Goal: Task Accomplishment & Management: Manage account settings

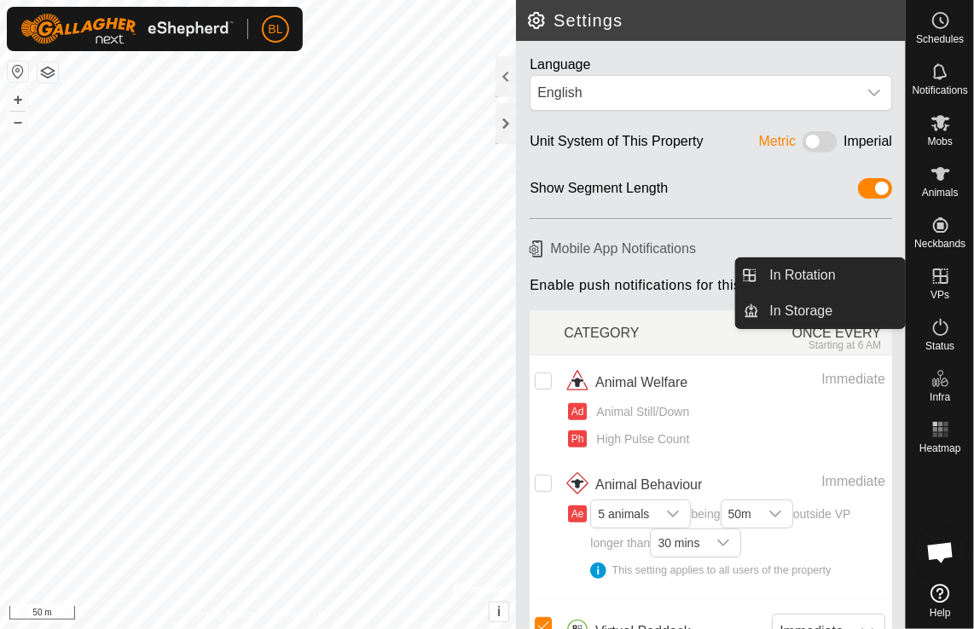
click at [945, 279] on icon at bounding box center [940, 276] width 20 height 20
click at [784, 271] on link "In Rotation" at bounding box center [833, 275] width 146 height 34
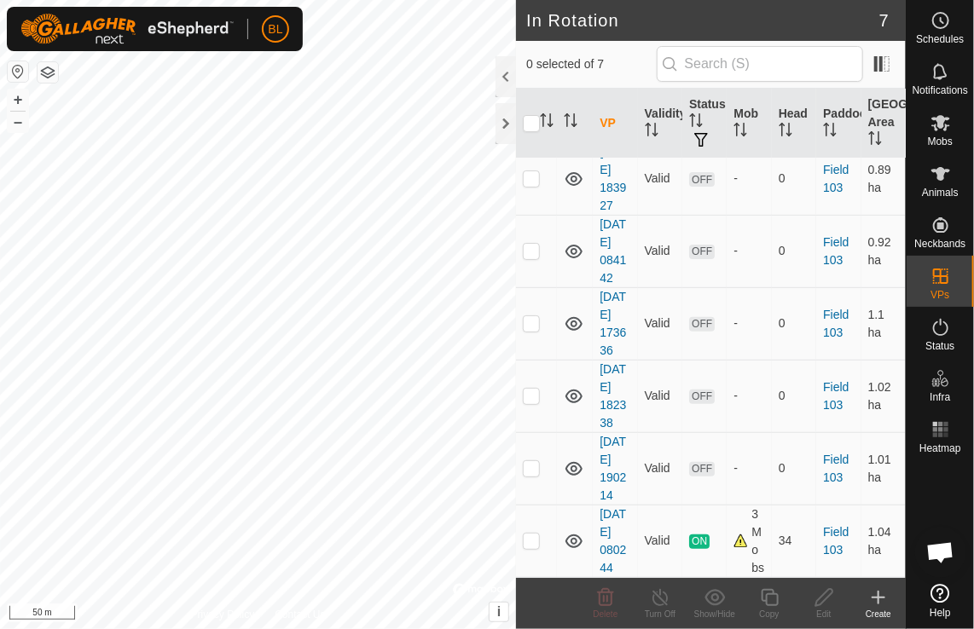
scroll to position [245, 0]
click at [936, 119] on icon at bounding box center [940, 123] width 19 height 16
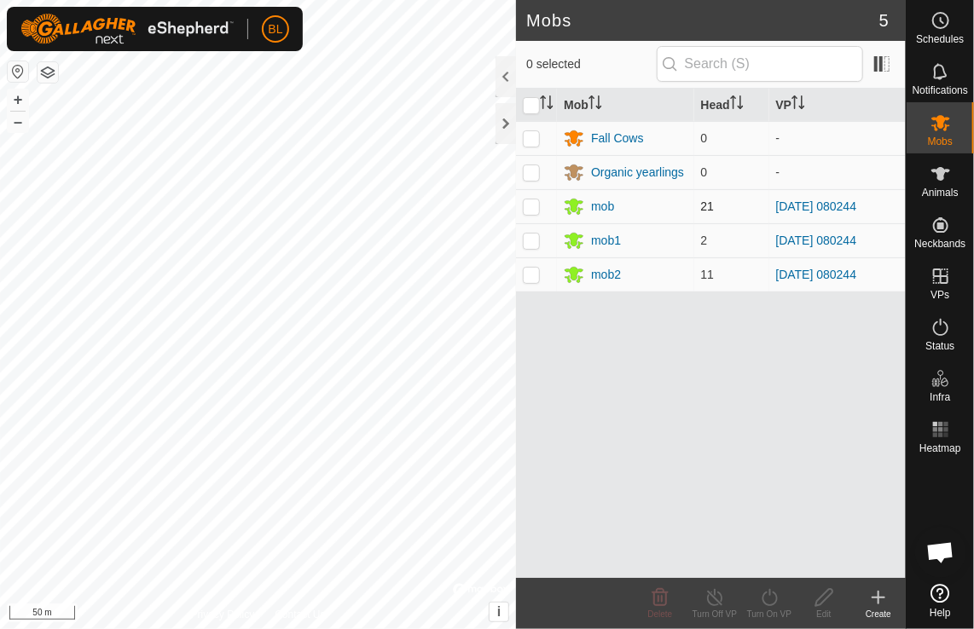
click at [541, 205] on td at bounding box center [536, 206] width 41 height 34
checkbox input "true"
click at [537, 228] on td at bounding box center [536, 240] width 41 height 34
checkbox input "true"
click at [528, 263] on td at bounding box center [536, 274] width 41 height 34
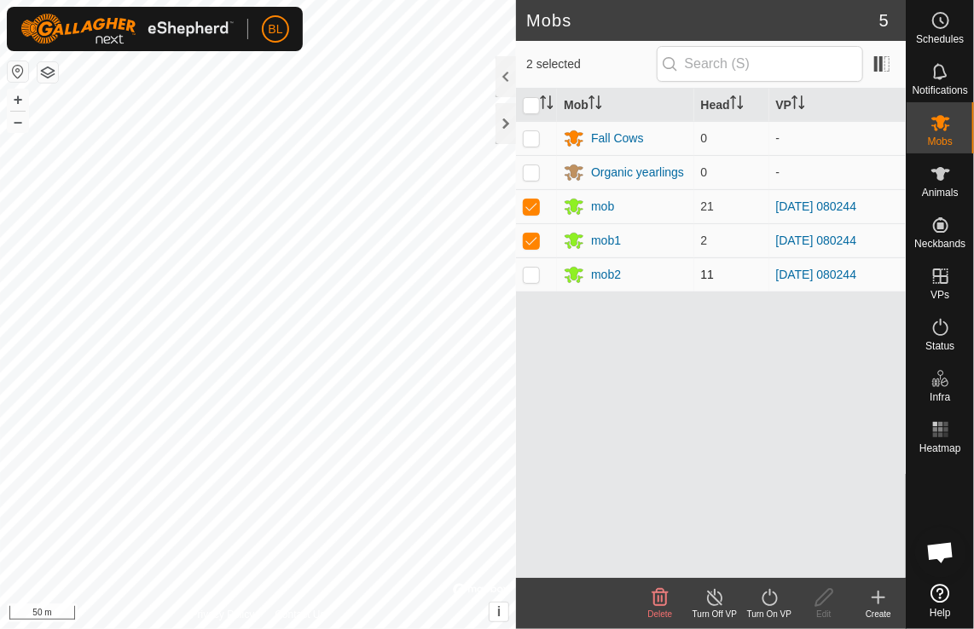
checkbox input "true"
click at [717, 595] on icon at bounding box center [714, 597] width 21 height 20
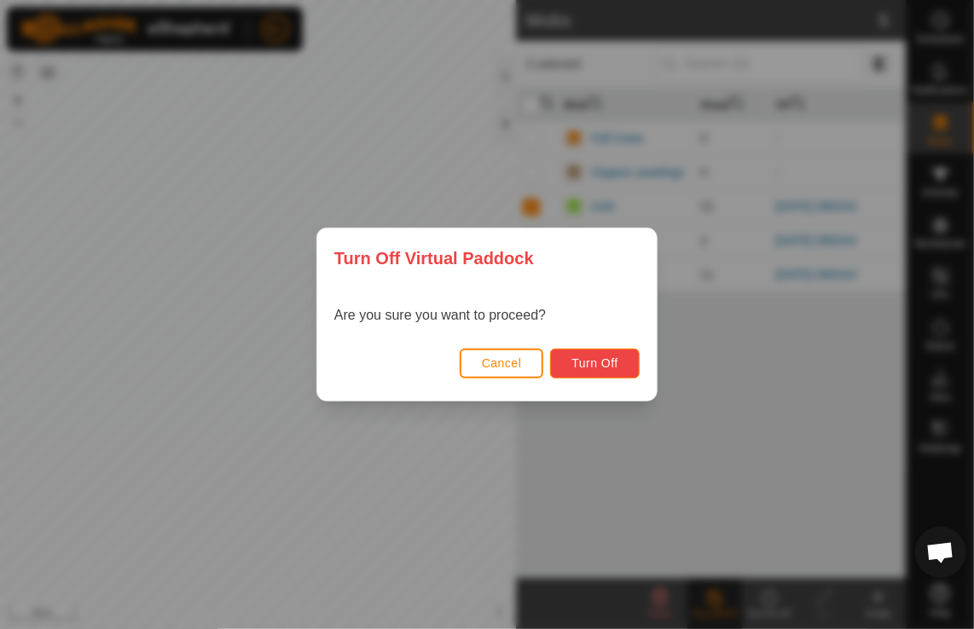
click at [603, 362] on span "Turn Off" at bounding box center [594, 363] width 47 height 14
